Goal: Information Seeking & Learning: Learn about a topic

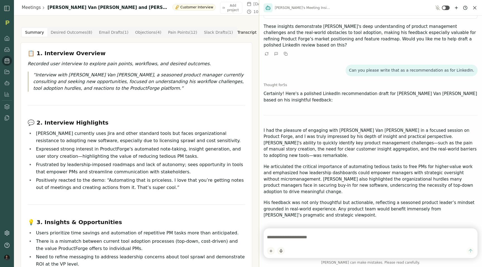
scroll to position [186, 0]
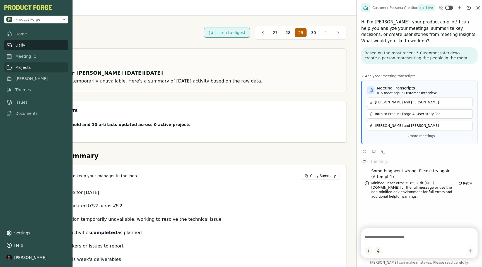
click at [18, 70] on link "Projects" at bounding box center [36, 68] width 64 height 10
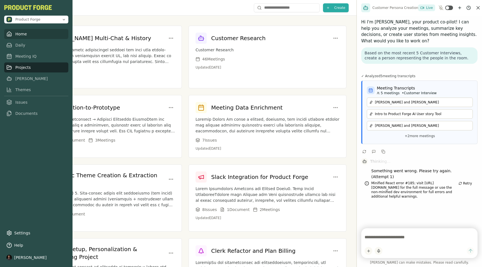
click at [13, 35] on link "Home" at bounding box center [36, 34] width 64 height 10
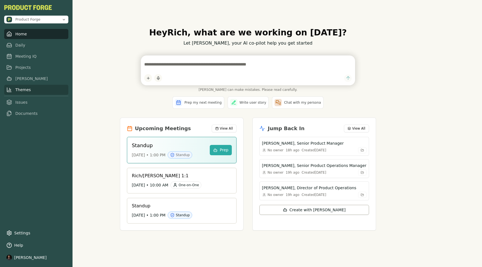
click at [16, 91] on link "Themes" at bounding box center [36, 90] width 64 height 10
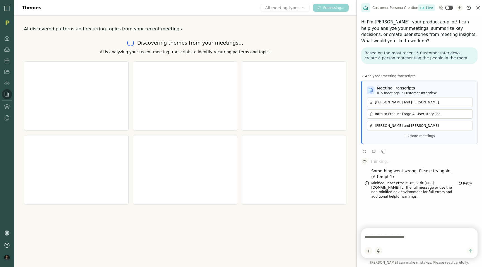
click at [460, 9] on icon "New chat" at bounding box center [460, 7] width 0 height 3
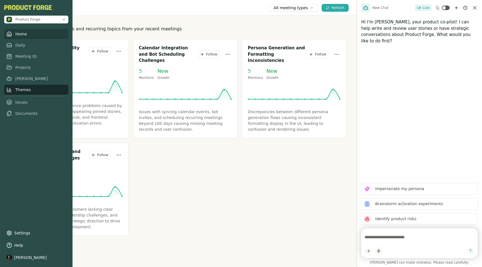
click at [18, 35] on link "Home" at bounding box center [36, 34] width 64 height 10
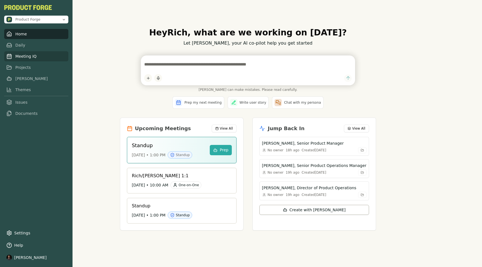
click at [17, 58] on link "Meeting IQ" at bounding box center [36, 56] width 64 height 10
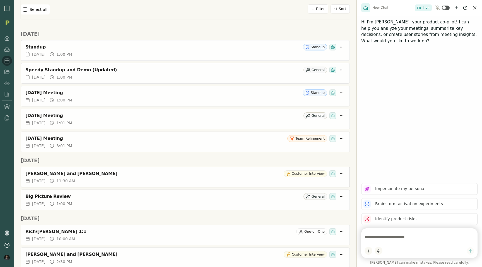
scroll to position [96, 0]
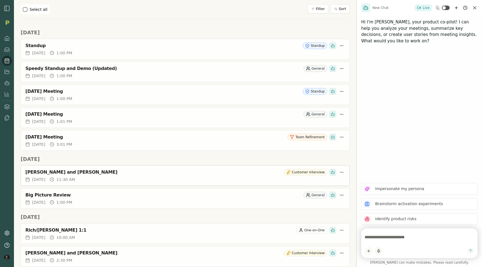
click at [69, 176] on div "[PERSON_NAME] and [PERSON_NAME] Customer Interview" at bounding box center [185, 172] width 320 height 7
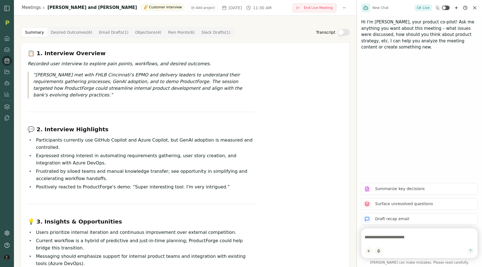
click at [343, 33] on button "Transcript" at bounding box center [344, 32] width 12 height 7
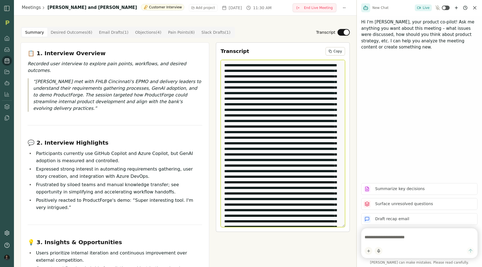
click at [292, 83] on textarea "Edit Transcript" at bounding box center [283, 143] width 124 height 167
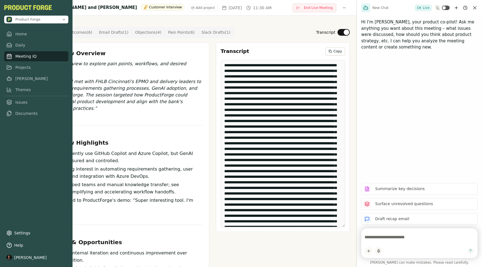
click at [14, 58] on link "Meeting IQ" at bounding box center [36, 56] width 64 height 10
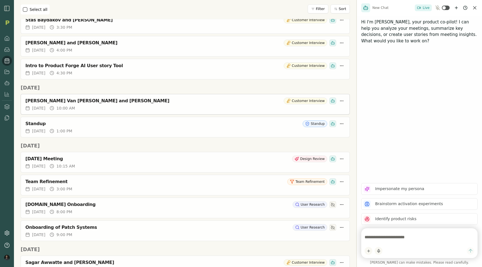
scroll to position [352, 0]
click at [112, 106] on div "[DATE] 10:00 AM" at bounding box center [185, 108] width 320 height 6
click at [88, 101] on div "[PERSON_NAME] Van [PERSON_NAME] and [PERSON_NAME]" at bounding box center [153, 101] width 256 height 6
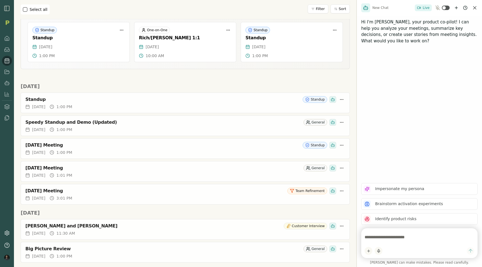
scroll to position [72, 0]
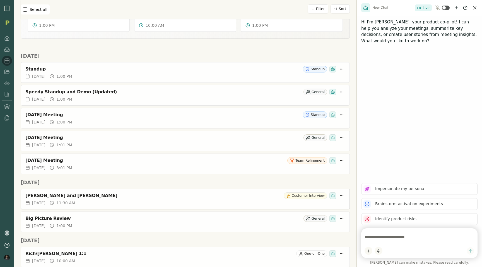
click at [66, 195] on div "[PERSON_NAME] and [PERSON_NAME]" at bounding box center [153, 196] width 256 height 6
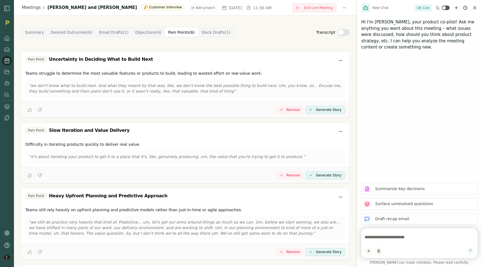
click at [174, 33] on Point "Pain Points ( 6 )" at bounding box center [181, 32] width 33 height 9
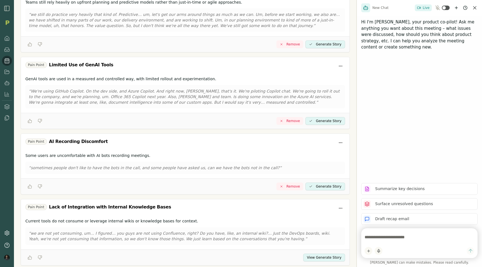
scroll to position [224, 0]
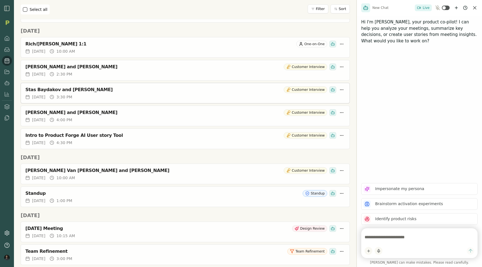
scroll to position [283, 0]
click at [53, 169] on div "[PERSON_NAME] Van [PERSON_NAME] and [PERSON_NAME]" at bounding box center [153, 170] width 256 height 6
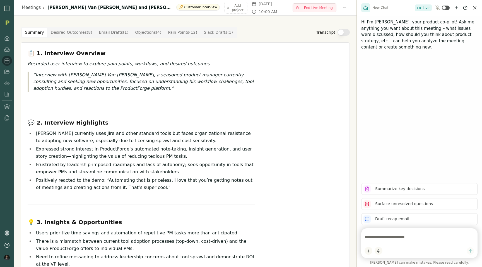
click at [176, 35] on Point "Pain Points ( 12 )" at bounding box center [183, 32] width 36 height 9
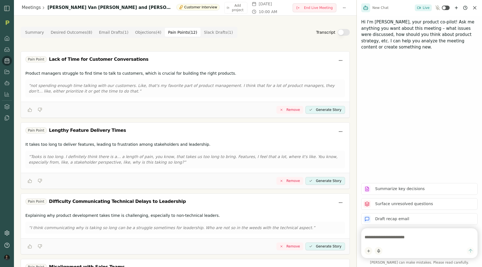
click at [342, 35] on button "Transcript" at bounding box center [344, 32] width 12 height 7
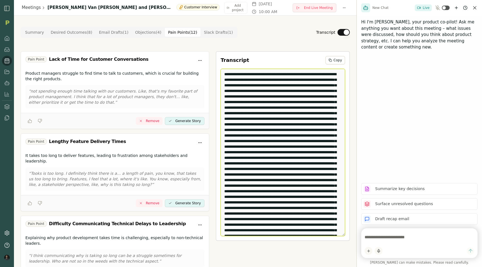
click at [328, 123] on textarea "Edit Transcript" at bounding box center [283, 152] width 124 height 167
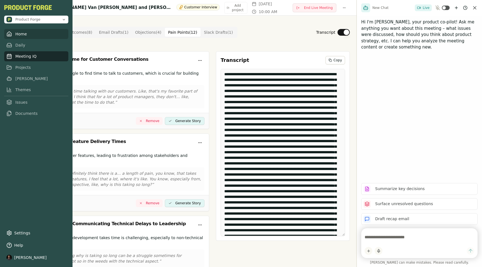
click at [17, 34] on link "Home" at bounding box center [36, 34] width 64 height 10
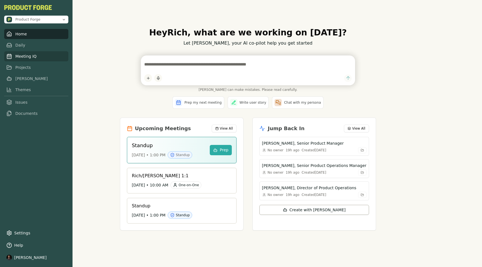
click at [15, 56] on link "Meeting IQ" at bounding box center [36, 56] width 64 height 10
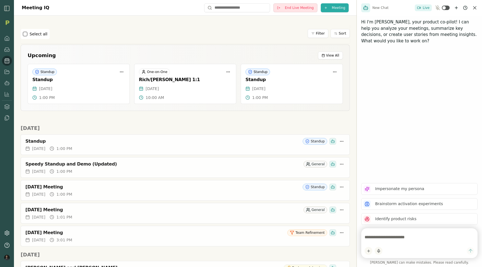
click at [311, 6] on span "End Live Meeting" at bounding box center [299, 8] width 29 height 4
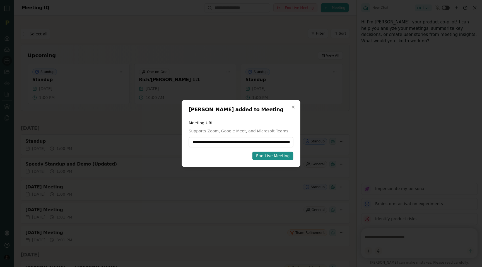
click at [267, 159] on button "End Live Meeting" at bounding box center [273, 156] width 41 height 8
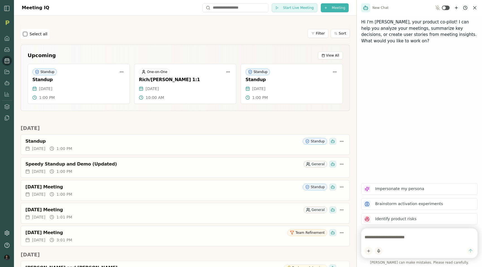
click at [335, 8] on html "Meeting IQ Start Live Meeting Meeting Select all Filter Sort Upcoming View All …" at bounding box center [241, 133] width 482 height 267
click at [310, 28] on div "Import Transcript" at bounding box center [325, 28] width 72 height 9
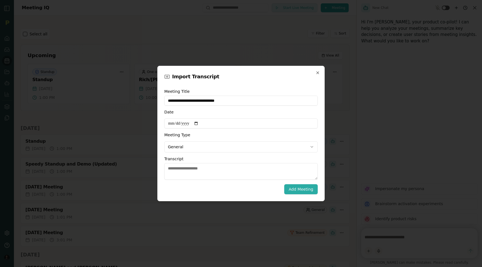
type input "**********"
click at [200, 124] on input "Date" at bounding box center [240, 124] width 153 height 10
type input "**********"
click at [176, 145] on body "Meeting IQ Start Live Meeting Meeting Select all Filter Sort Upcoming View All …" at bounding box center [241, 133] width 482 height 267
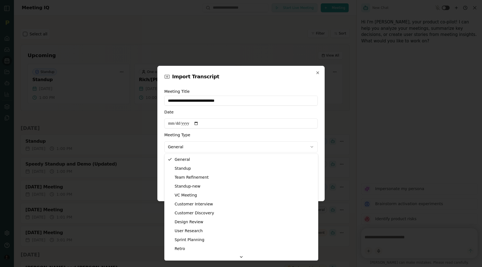
select select "**********"
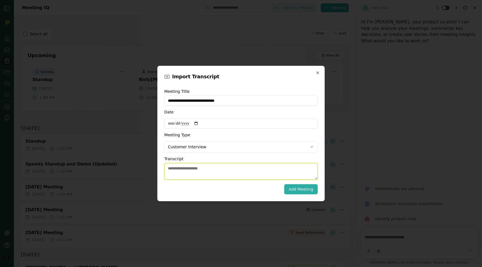
click at [177, 172] on textarea "Transcript" at bounding box center [240, 171] width 153 height 17
click at [199, 168] on textarea "Transcript" at bounding box center [240, 171] width 153 height 17
paste textarea "**********"
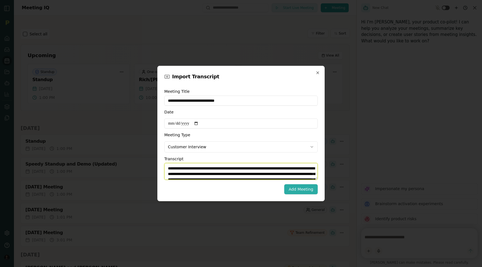
scroll to position [2608, 0]
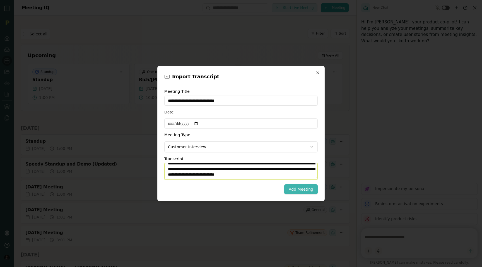
type textarea "**********"
click at [301, 189] on button "Add Meeting" at bounding box center [300, 189] width 33 height 10
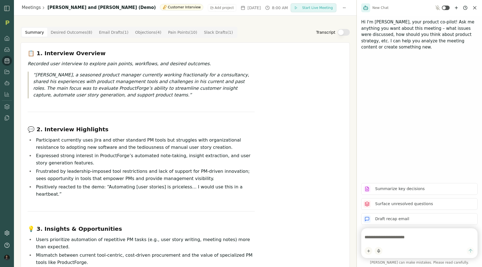
click at [171, 36] on Point "Pain Points ( 10 )" at bounding box center [183, 32] width 36 height 9
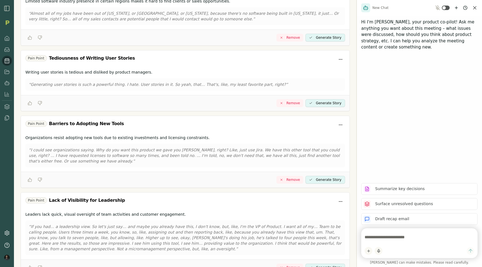
scroll to position [515, 0]
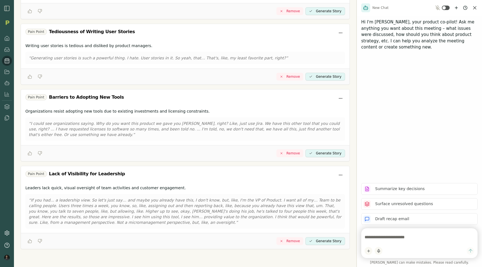
click at [321, 76] on button "Generate Story" at bounding box center [326, 77] width 40 height 8
click at [321, 76] on button "View Generate Story" at bounding box center [324, 77] width 42 height 8
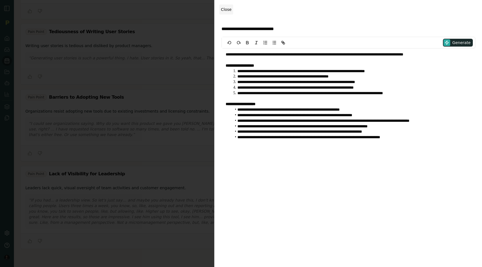
click at [224, 10] on span "Close" at bounding box center [226, 9] width 11 height 4
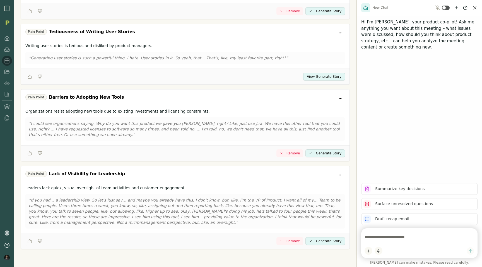
click at [381, 239] on textarea at bounding box center [420, 237] width 110 height 11
type textarea "**********"
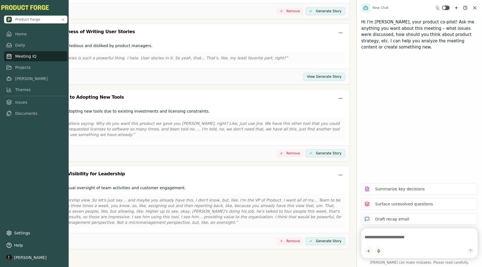
click at [6, 62] on nav "Home Daily Meeting IQ Projects [PERSON_NAME] Themes Issues Documents" at bounding box center [35, 74] width 63 height 90
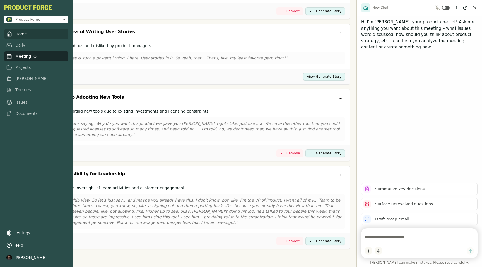
click at [8, 37] on link "Home" at bounding box center [36, 34] width 64 height 10
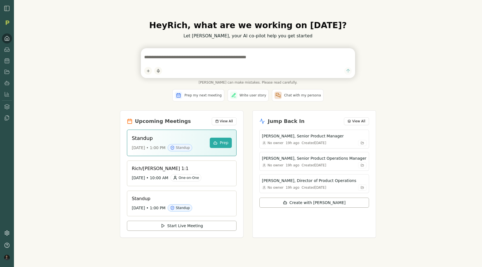
click at [82, 104] on div "Hey [PERSON_NAME] , what are we working on [DATE]? Let [PERSON_NAME], your AI c…" at bounding box center [248, 133] width 468 height 267
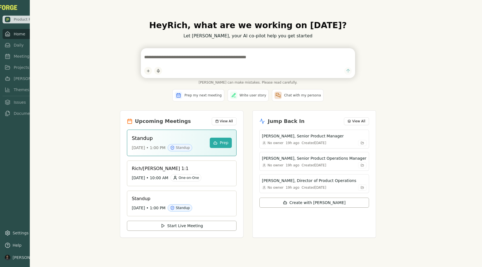
click at [7, 62] on nav "Home Daily Meeting IQ Projects [PERSON_NAME] Themes Issues Documents" at bounding box center [31, 74] width 56 height 90
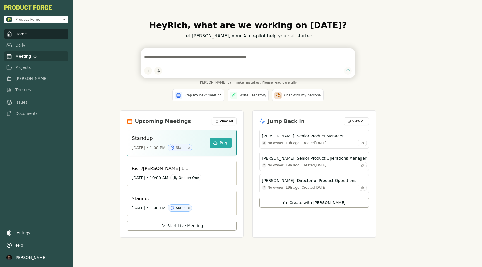
click at [20, 57] on link "Meeting IQ" at bounding box center [36, 56] width 64 height 10
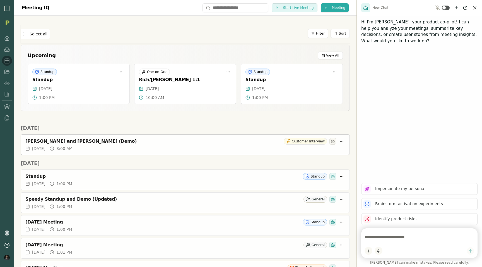
click at [66, 140] on div "[PERSON_NAME] and [PERSON_NAME] (Demo)" at bounding box center [153, 142] width 256 height 6
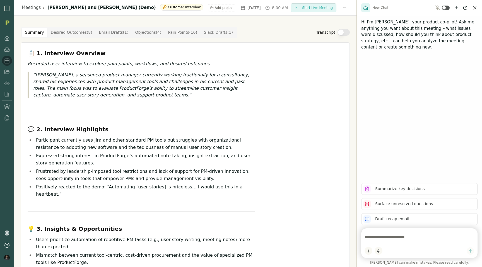
click at [167, 35] on Point "Pain Points ( 10 )" at bounding box center [183, 32] width 36 height 9
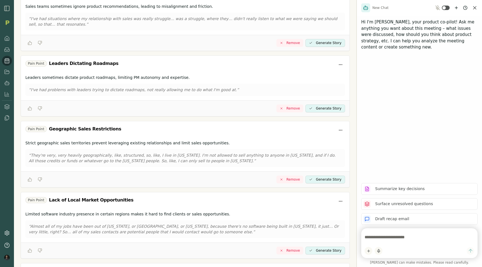
scroll to position [515, 0]
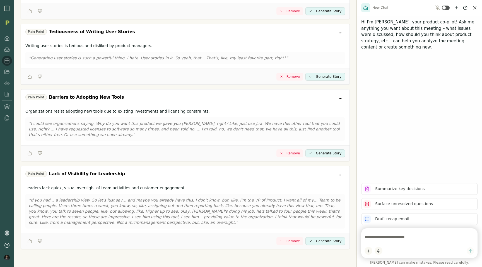
click at [329, 75] on button "Generate Story" at bounding box center [326, 77] width 40 height 8
click at [326, 77] on button "View Generate Story" at bounding box center [324, 77] width 42 height 8
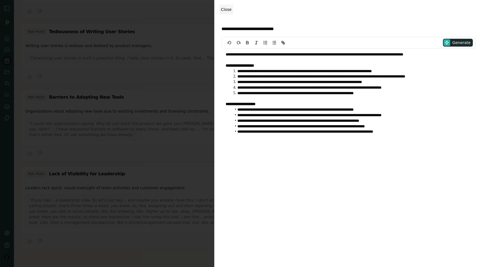
click at [225, 9] on span "Close" at bounding box center [226, 9] width 11 height 4
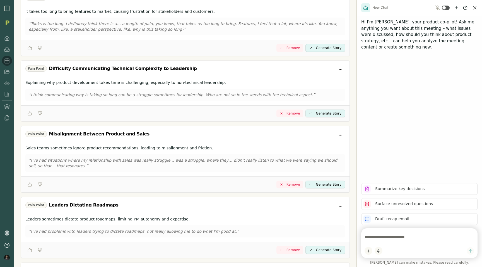
scroll to position [0, 0]
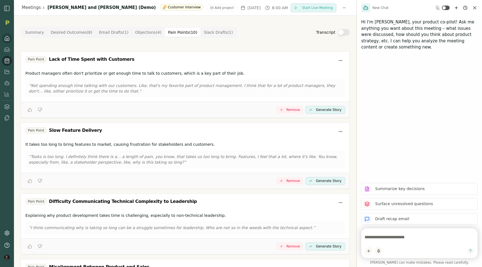
click at [6, 37] on icon at bounding box center [7, 39] width 6 height 6
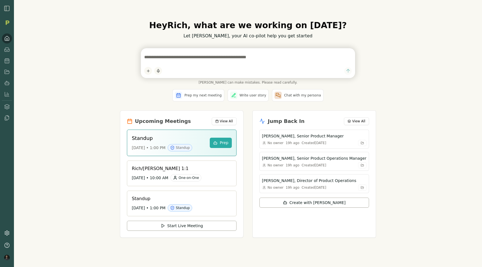
click at [58, 112] on div "Hey Rich , what are we working on today? Let Smith, your AI co-pilot help you g…" at bounding box center [248, 133] width 468 height 267
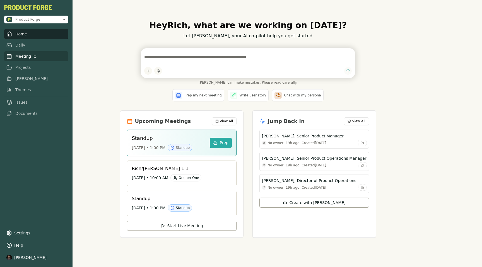
click at [20, 58] on link "Meeting IQ" at bounding box center [36, 56] width 64 height 10
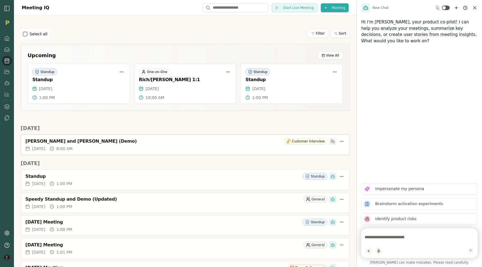
click at [68, 146] on div "Tue, Sep 30, 2025 8:00 AM" at bounding box center [185, 149] width 320 height 6
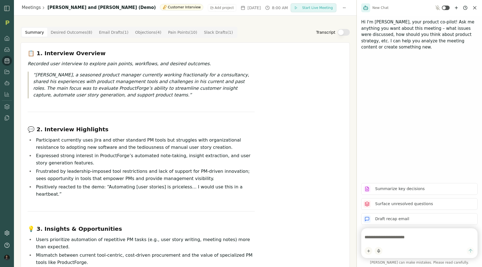
click at [173, 31] on Point "Pain Points ( 10 )" at bounding box center [183, 32] width 36 height 9
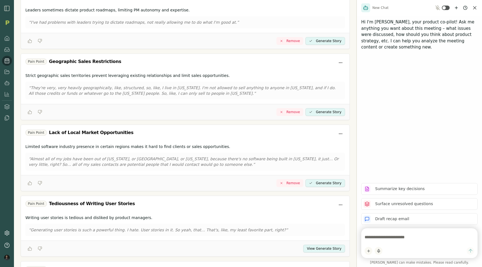
scroll to position [515, 0]
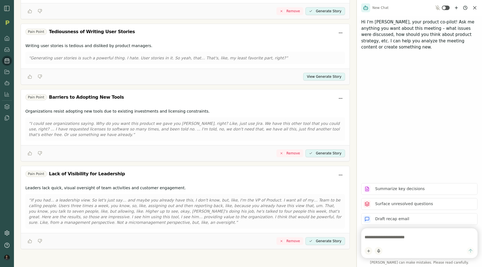
click at [314, 78] on button "View Generate Story" at bounding box center [324, 77] width 42 height 8
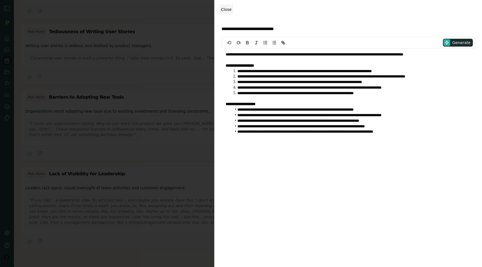
click at [230, 11] on span "Close" at bounding box center [226, 9] width 11 height 4
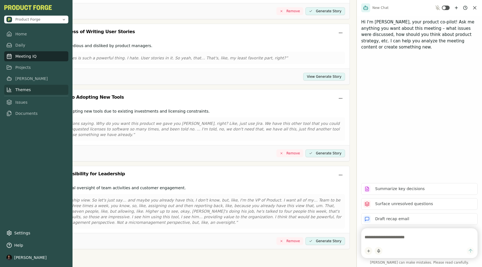
click at [15, 90] on link "Themes" at bounding box center [36, 90] width 64 height 10
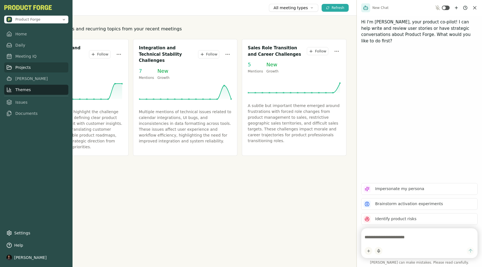
click at [13, 66] on link "Projects" at bounding box center [36, 68] width 64 height 10
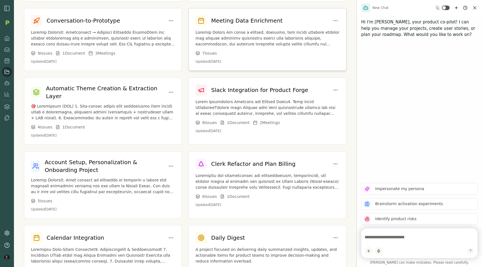
scroll to position [102, 0]
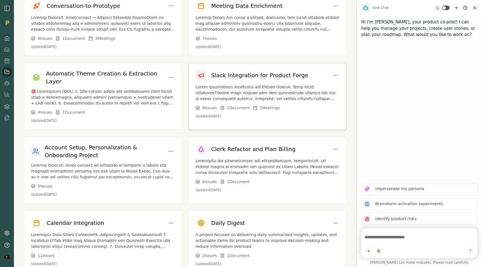
click at [235, 77] on h3 "Slack Integration for Product Forge" at bounding box center [259, 75] width 97 height 8
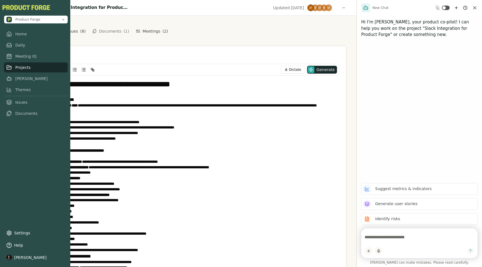
click at [8, 39] on nav "Home Daily Meeting IQ Projects Smith Themes Issues Documents" at bounding box center [36, 74] width 64 height 90
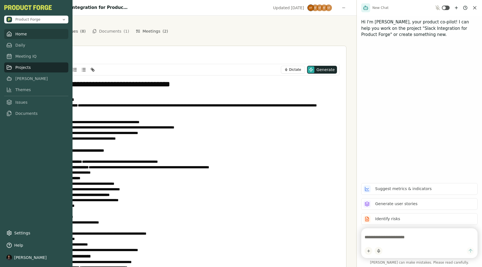
click at [11, 36] on icon at bounding box center [9, 34] width 6 height 6
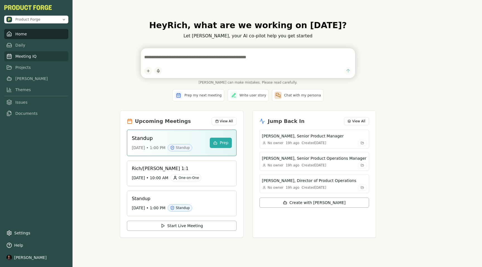
click at [12, 58] on link "Meeting IQ" at bounding box center [36, 56] width 64 height 10
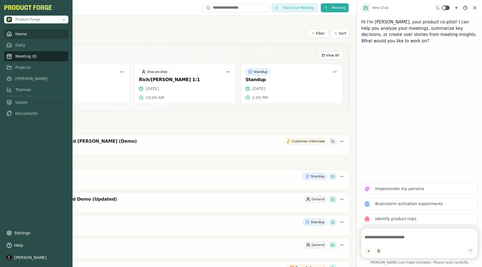
click at [15, 34] on link "Home" at bounding box center [36, 34] width 64 height 10
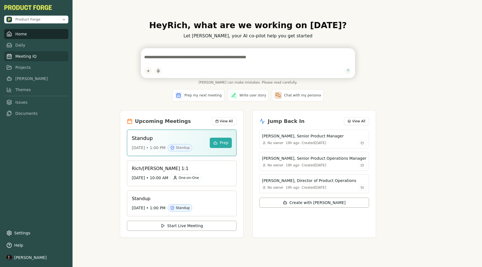
click at [21, 55] on link "Meeting IQ" at bounding box center [36, 56] width 64 height 10
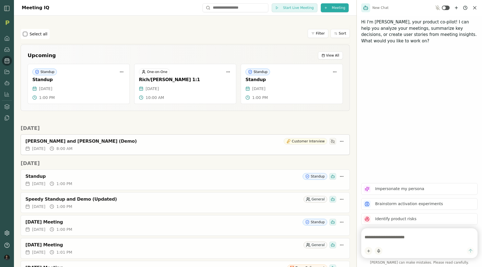
click at [76, 143] on div "[PERSON_NAME] and [PERSON_NAME] (Demo)" at bounding box center [153, 142] width 256 height 6
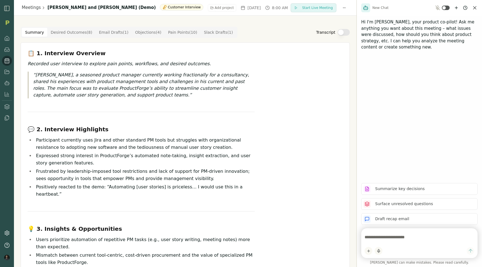
click at [177, 34] on Point "Pain Points ( 10 )" at bounding box center [183, 32] width 36 height 9
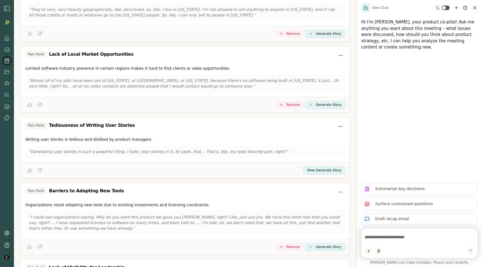
scroll to position [515, 0]
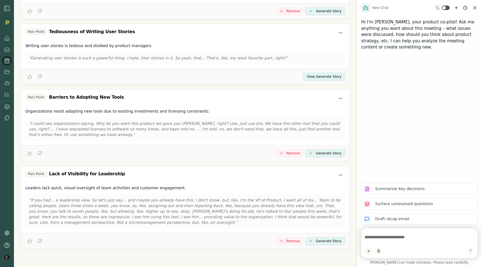
click at [314, 77] on button "View Generate Story" at bounding box center [324, 77] width 42 height 8
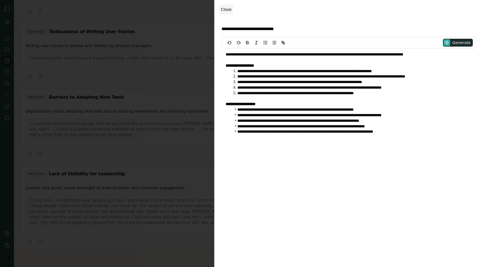
click at [230, 13] on button "Close" at bounding box center [226, 9] width 14 height 10
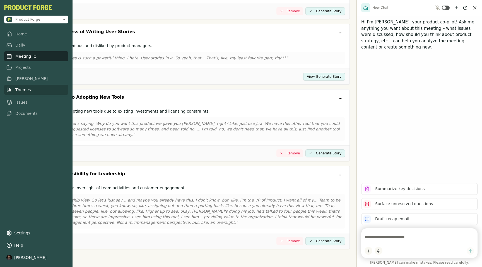
click at [15, 88] on link "Themes" at bounding box center [36, 90] width 64 height 10
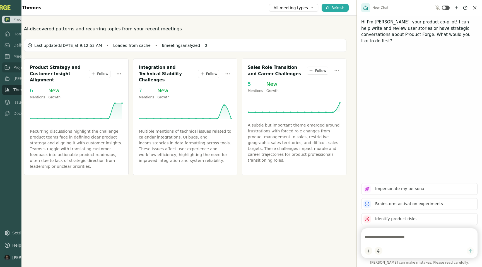
click at [7, 72] on link "Projects" at bounding box center [29, 68] width 54 height 10
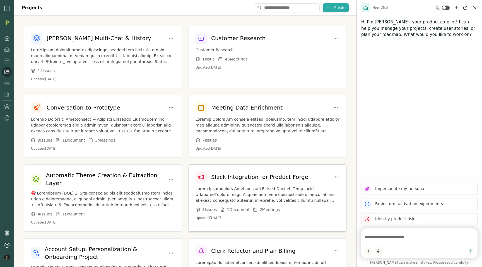
click at [267, 185] on div "Slack Integration for Product Forge 8 Issue s 1 Document 2 Meeting s Updated Se…" at bounding box center [267, 196] width 157 height 62
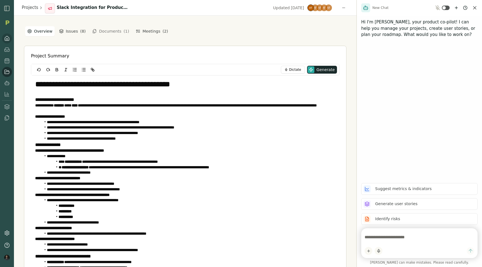
click at [8, 38] on icon at bounding box center [7, 39] width 6 height 6
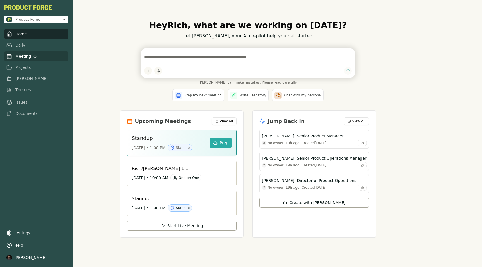
click at [24, 55] on link "Meeting IQ" at bounding box center [36, 56] width 64 height 10
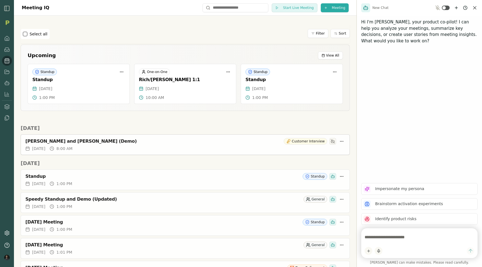
click at [81, 141] on div "[PERSON_NAME] and [PERSON_NAME] (Demo)" at bounding box center [153, 142] width 256 height 6
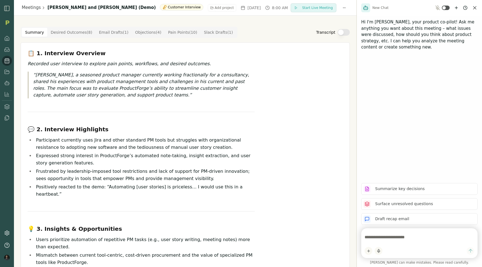
click at [184, 34] on Point "Pain Points ( 10 )" at bounding box center [183, 32] width 36 height 9
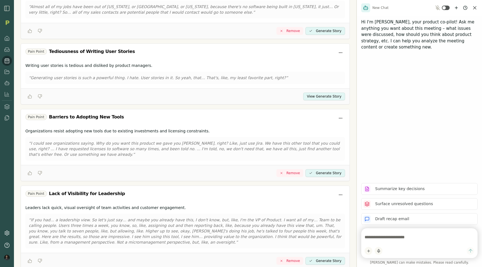
scroll to position [515, 0]
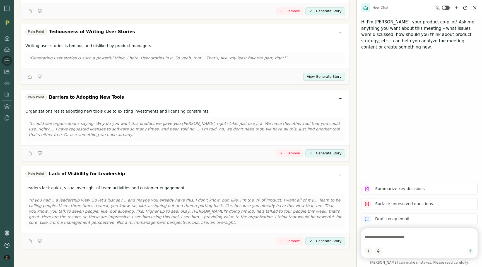
click at [316, 77] on button "View Generate Story" at bounding box center [324, 77] width 42 height 8
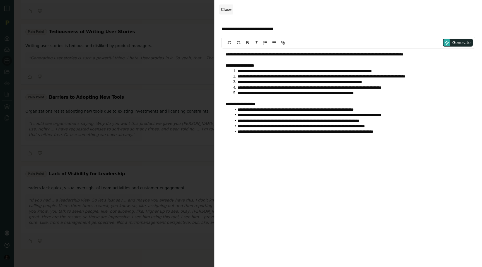
click at [228, 8] on span "Close" at bounding box center [226, 9] width 11 height 4
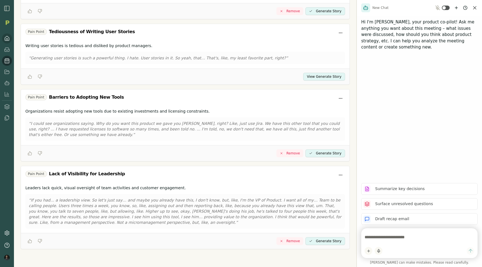
click at [6, 40] on icon at bounding box center [7, 38] width 4 height 4
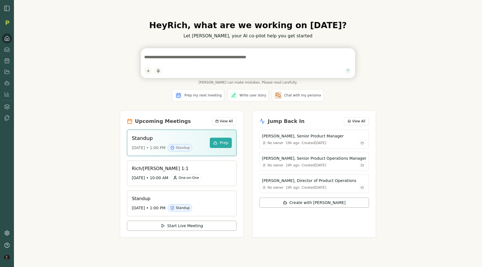
click at [92, 52] on div "Hey Rich , what are we working on today? Let Smith, your AI co-pilot help you g…" at bounding box center [248, 133] width 468 height 267
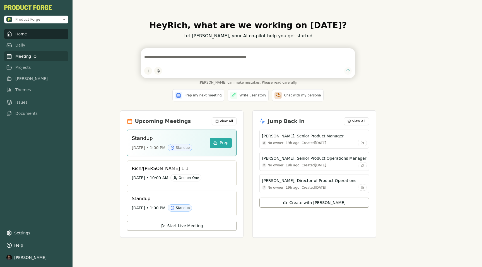
click at [19, 56] on link "Meeting IQ" at bounding box center [36, 56] width 64 height 10
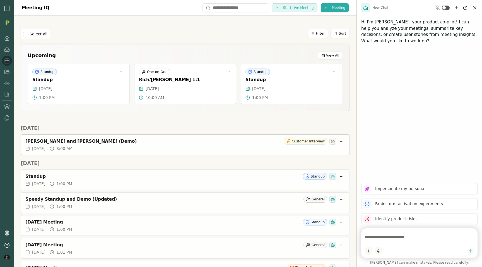
click at [80, 141] on div "[PERSON_NAME] and [PERSON_NAME] (Demo)" at bounding box center [153, 142] width 256 height 6
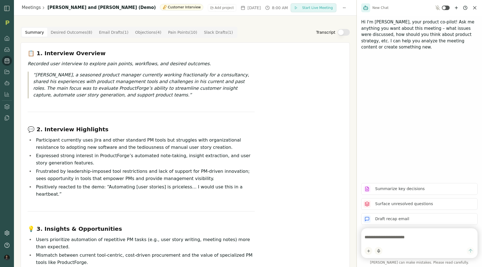
click at [176, 33] on Point "Pain Points ( 10 )" at bounding box center [183, 32] width 36 height 9
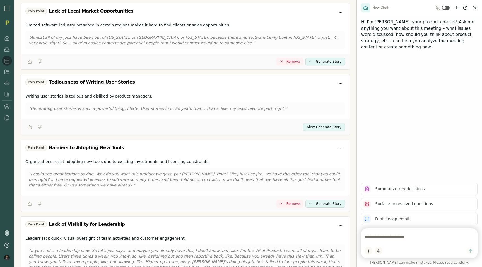
scroll to position [515, 0]
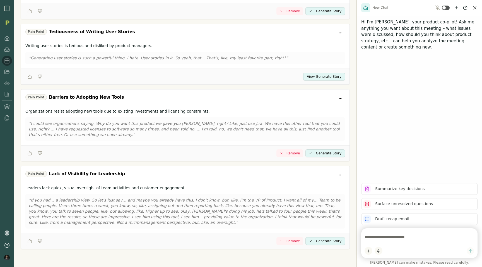
click at [325, 76] on button "View Generate Story" at bounding box center [324, 77] width 42 height 8
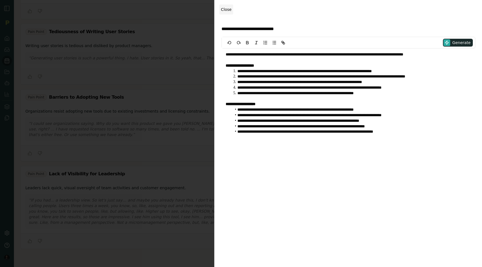
click at [224, 5] on button "Close" at bounding box center [226, 9] width 14 height 10
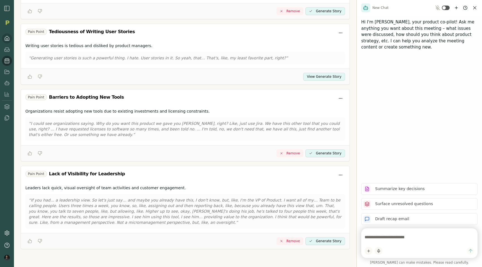
click at [5, 38] on link at bounding box center [7, 38] width 10 height 10
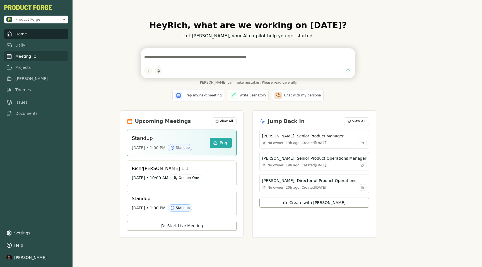
click at [19, 56] on link "Meeting IQ" at bounding box center [36, 56] width 64 height 10
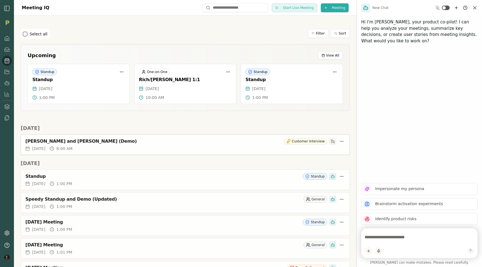
click at [78, 142] on div "[PERSON_NAME] and [PERSON_NAME] (Demo)" at bounding box center [153, 142] width 256 height 6
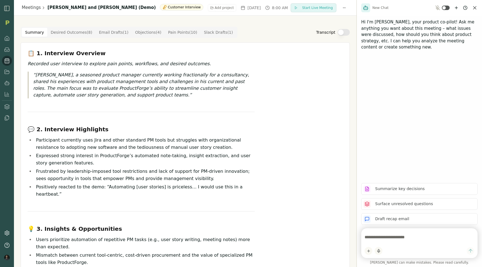
click at [183, 34] on Point "Pain Points ( 10 )" at bounding box center [183, 32] width 36 height 9
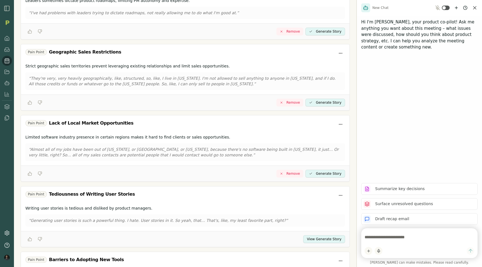
scroll to position [515, 0]
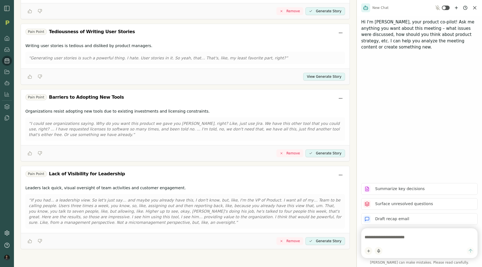
click at [329, 77] on button "View Generate Story" at bounding box center [324, 77] width 42 height 8
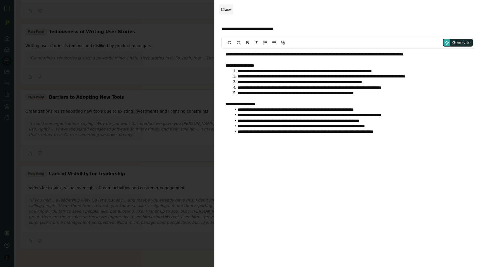
click at [229, 10] on span "Close" at bounding box center [226, 9] width 11 height 4
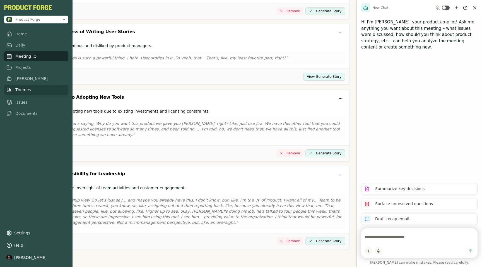
click at [9, 90] on icon at bounding box center [9, 89] width 0 height 3
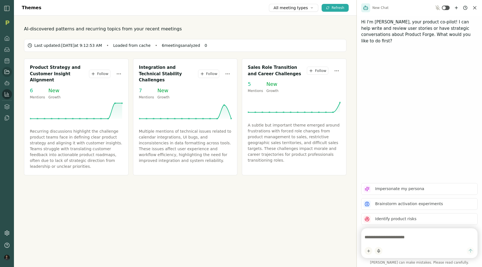
click at [7, 73] on nav at bounding box center [7, 78] width 10 height 90
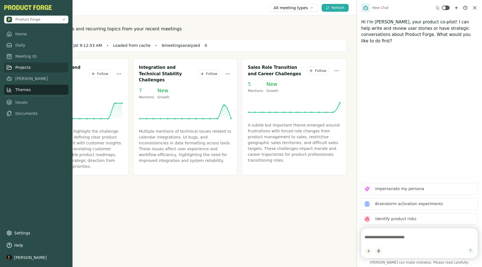
click at [12, 64] on link "Projects" at bounding box center [36, 68] width 64 height 10
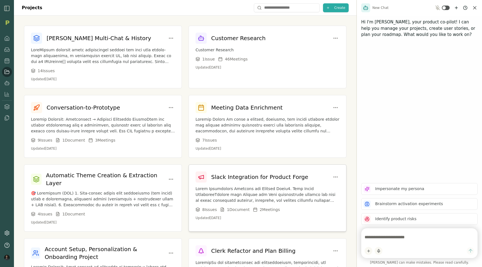
click at [248, 187] on p at bounding box center [268, 195] width 144 height 18
